Goal: Check status

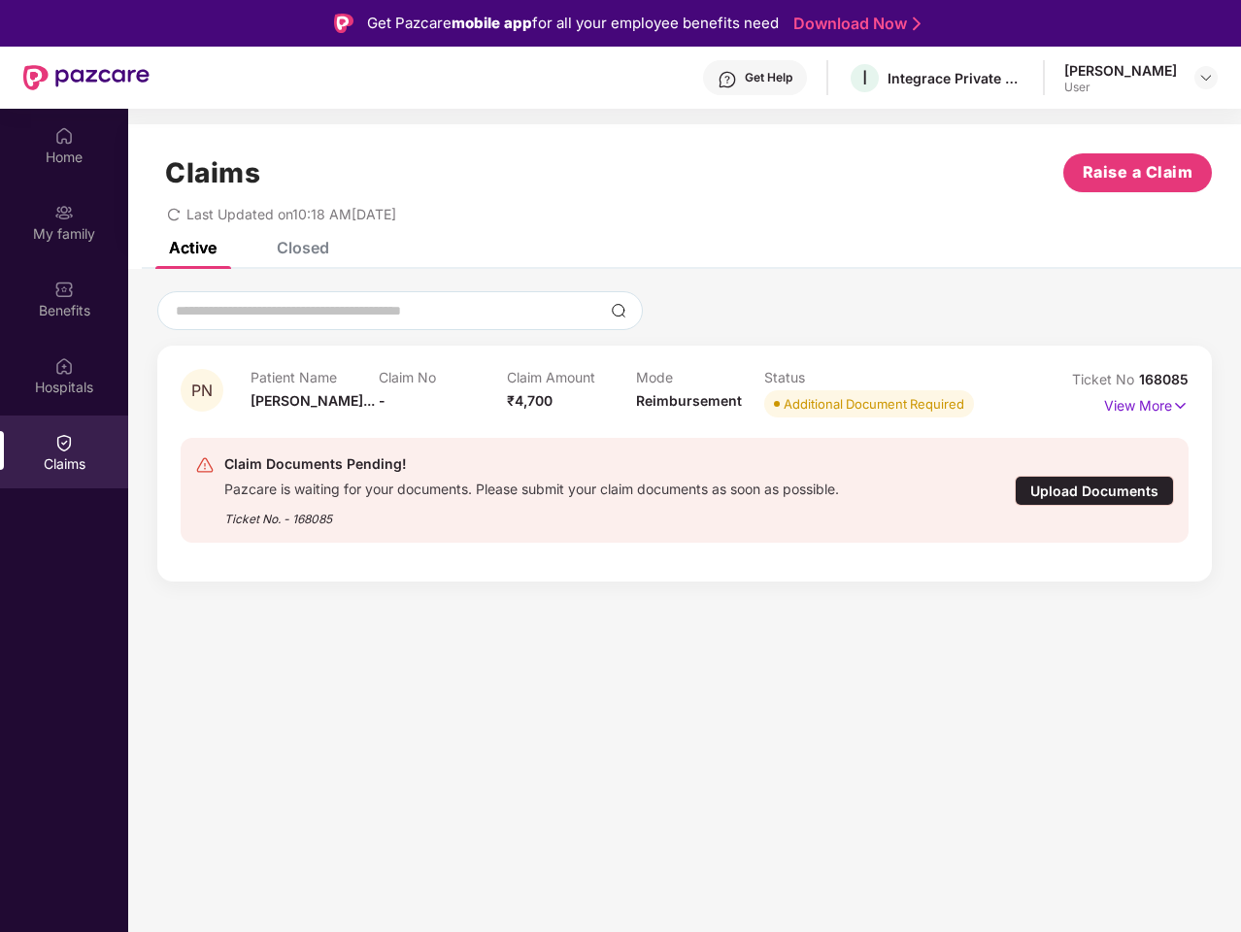
click at [620, 466] on div "Claim Documents Pending!" at bounding box center [531, 463] width 614 height 23
click at [762, 78] on div "Get Help" at bounding box center [769, 78] width 48 height 16
click at [1206, 78] on img at bounding box center [1206, 78] width 16 height 16
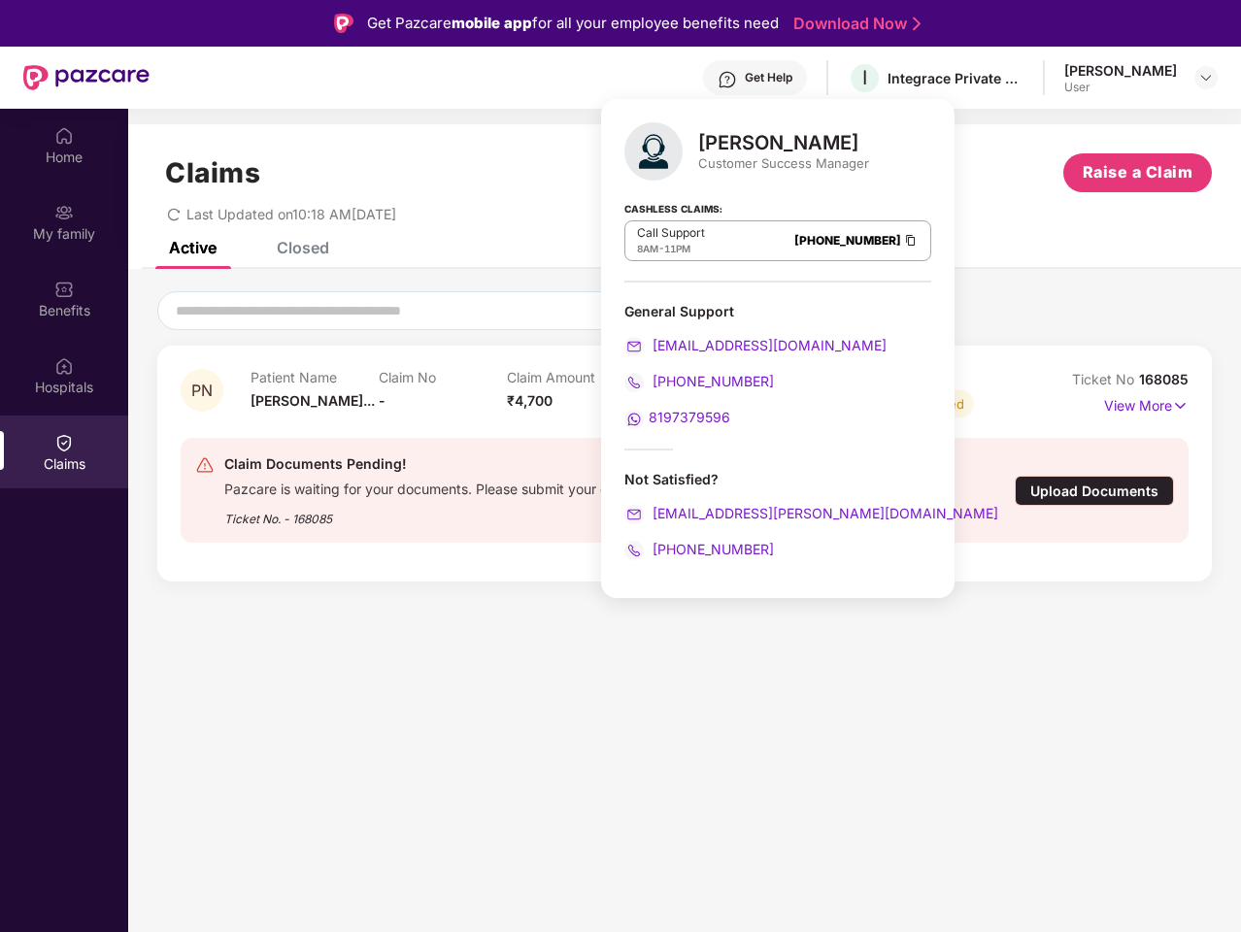
click at [64, 145] on img at bounding box center [63, 135] width 19 height 19
